Goal: Task Accomplishment & Management: Use online tool/utility

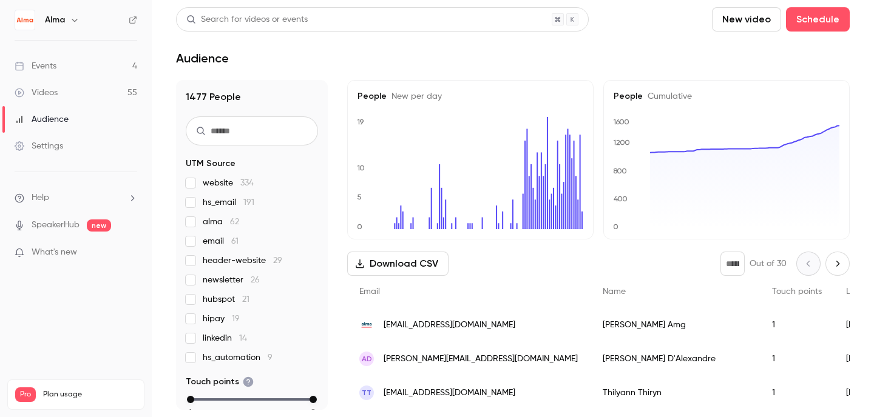
click at [45, 61] on div "Events" at bounding box center [36, 66] width 42 height 12
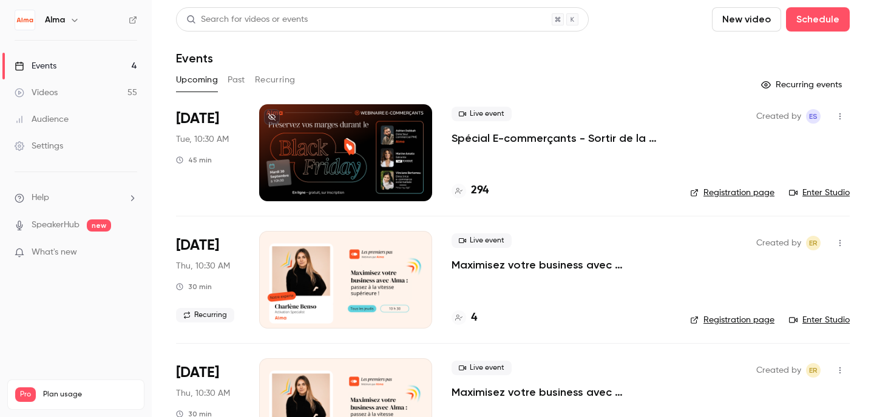
click at [810, 192] on link "Enter Studio" at bounding box center [819, 193] width 61 height 12
click at [338, 166] on div at bounding box center [345, 152] width 173 height 97
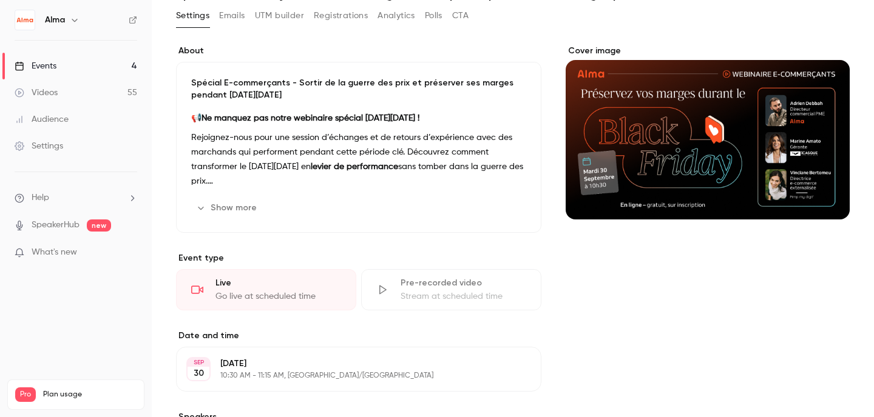
scroll to position [87, 0]
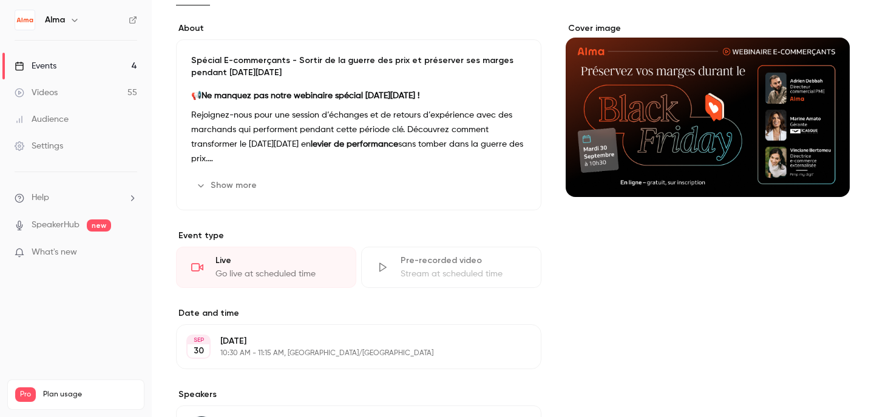
click at [283, 263] on div "Live" at bounding box center [278, 261] width 126 height 12
click at [216, 268] on div "Go live at scheduled time" at bounding box center [278, 274] width 126 height 12
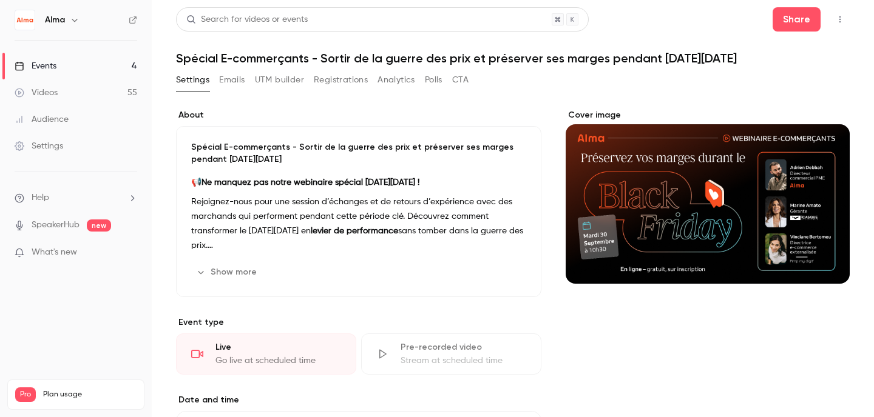
click at [833, 21] on button "button" at bounding box center [839, 19] width 19 height 19
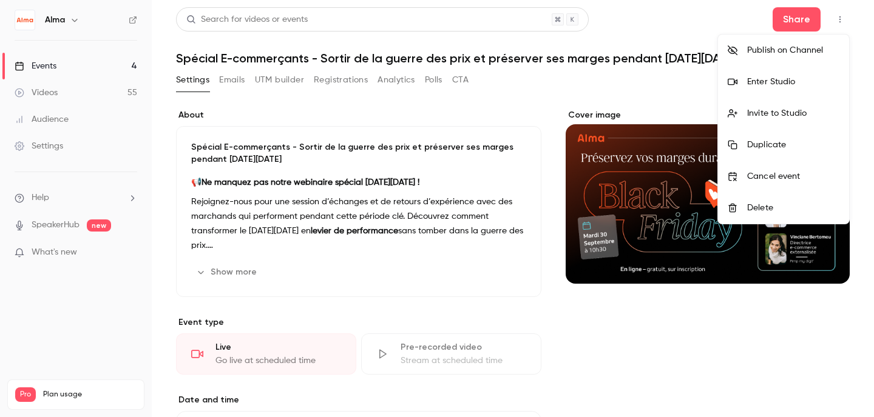
click at [798, 78] on div "Enter Studio" at bounding box center [793, 82] width 92 height 12
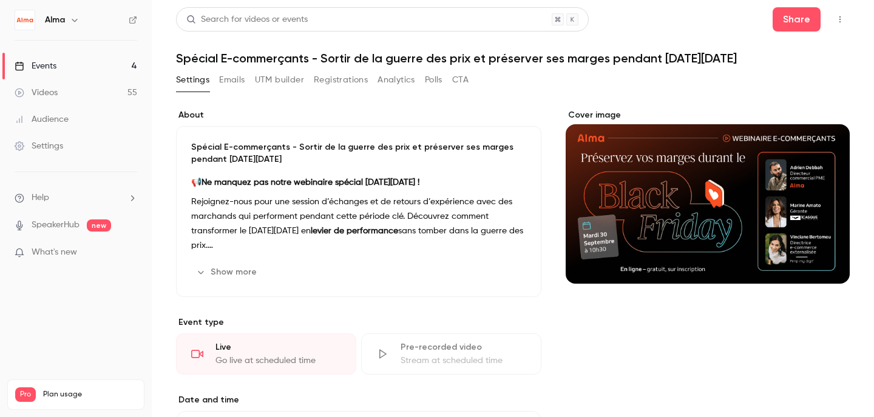
click at [789, 32] on header "Search for videos or events Share Spécial E-commerçants - Sortir de la guerre d…" at bounding box center [512, 36] width 673 height 58
click at [791, 25] on button "Share" at bounding box center [796, 19] width 48 height 24
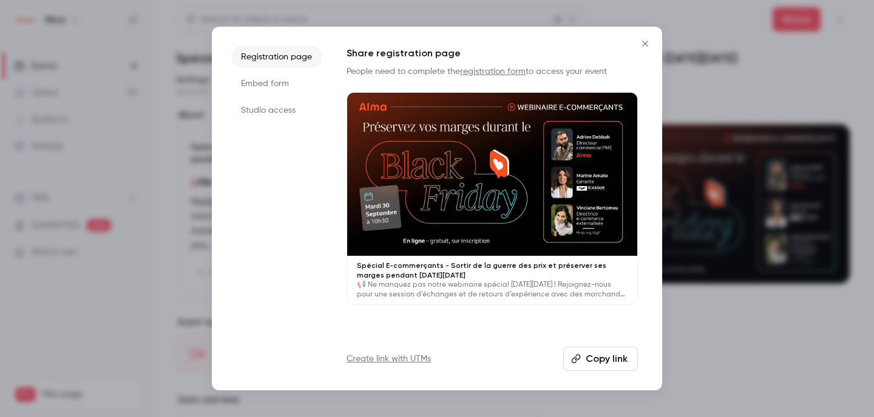
click at [257, 107] on li "Studio access" at bounding box center [276, 110] width 91 height 22
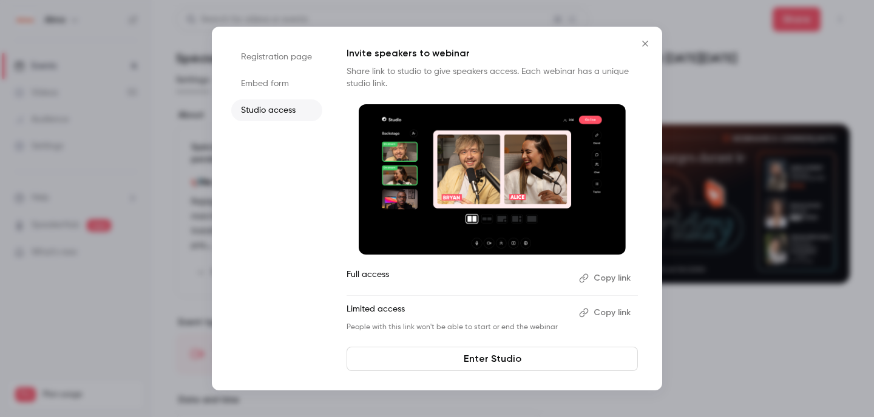
click at [604, 274] on button "Copy link" at bounding box center [606, 278] width 64 height 19
